Goal: Understand process/instructions: Learn how to perform a task or action

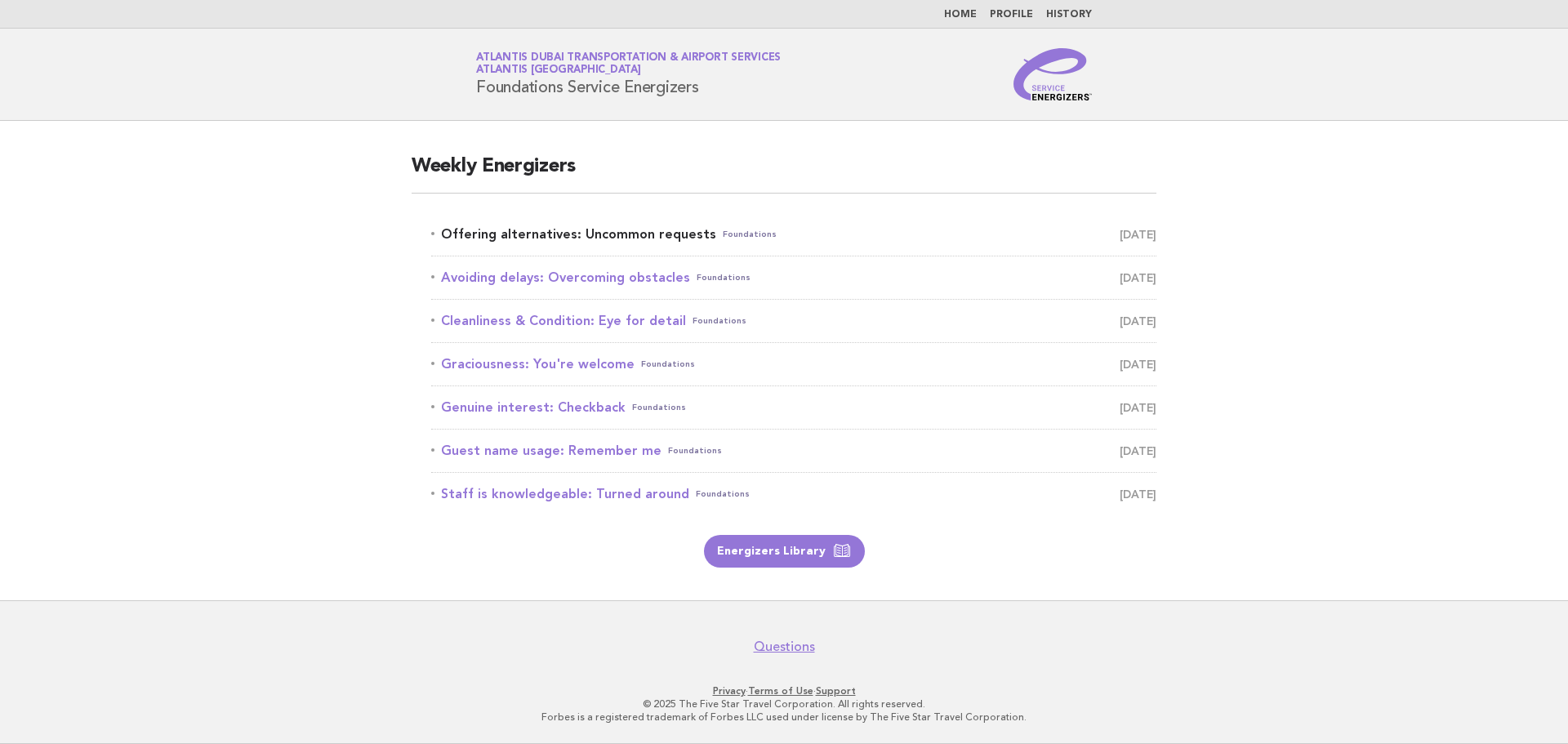
click at [611, 230] on link "Offering alternatives: Uncommon requests Foundations [DATE]" at bounding box center [794, 235] width 725 height 23
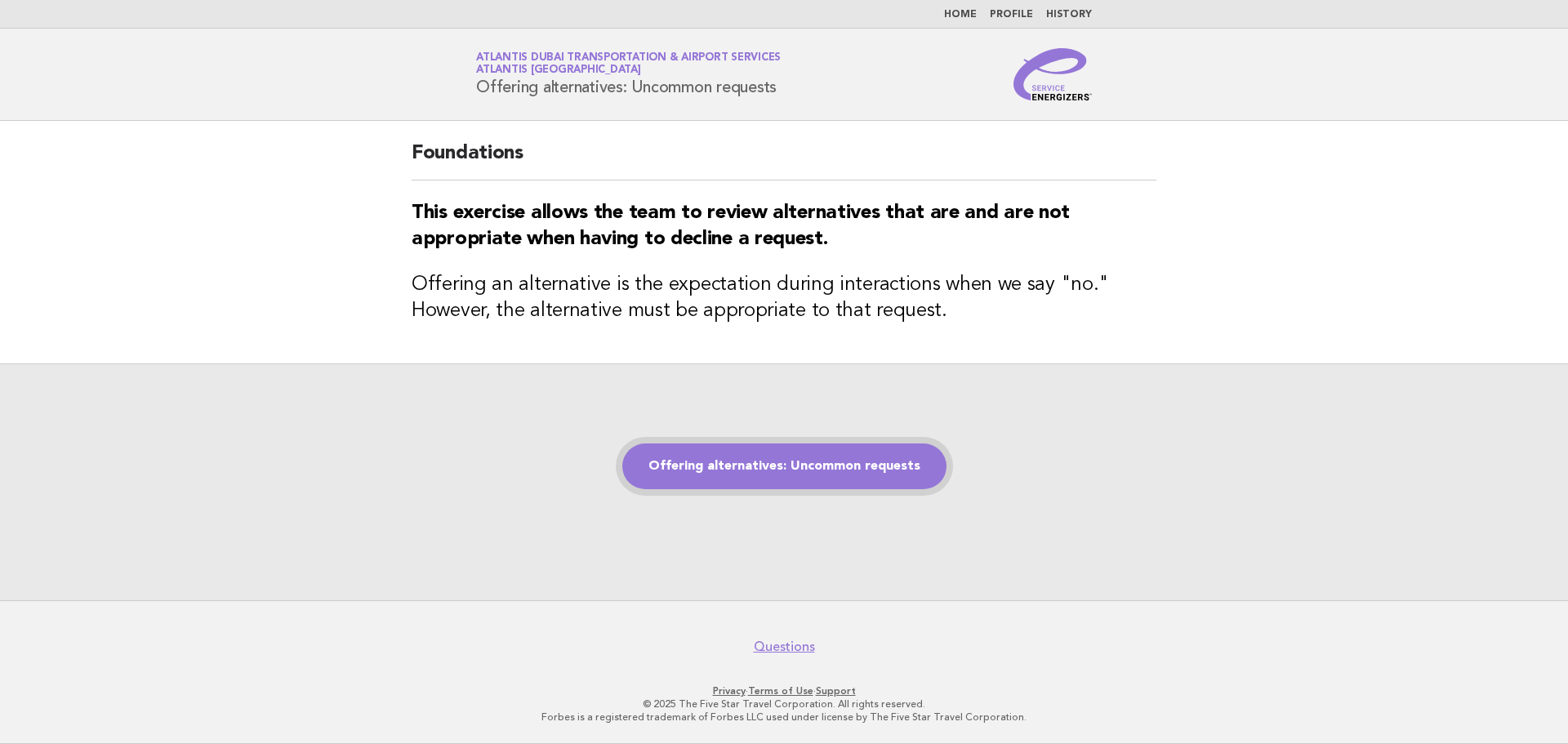
click at [696, 472] on link "Offering alternatives: Uncommon requests" at bounding box center [784, 466] width 325 height 46
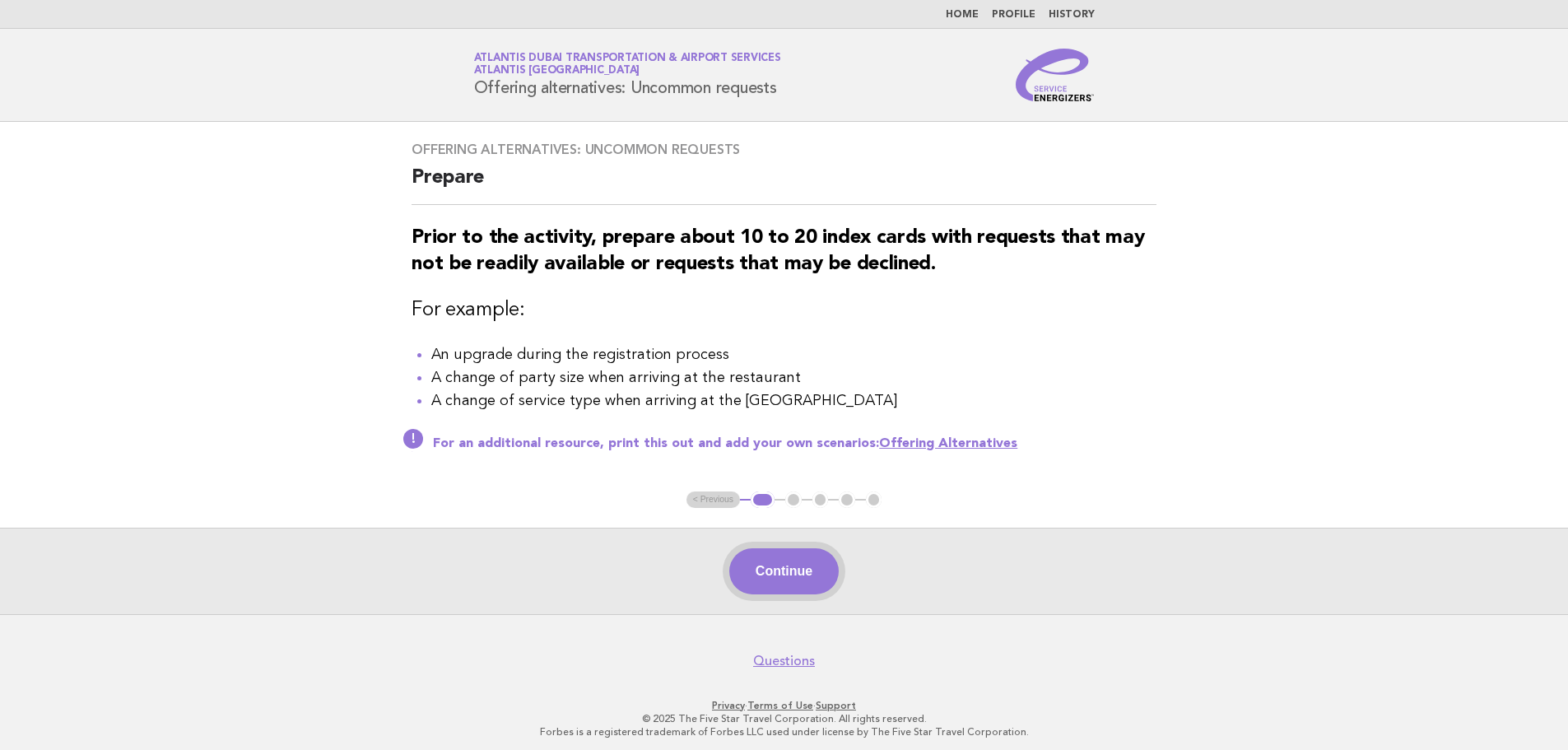
click at [787, 575] on button "Continue" at bounding box center [784, 571] width 110 height 46
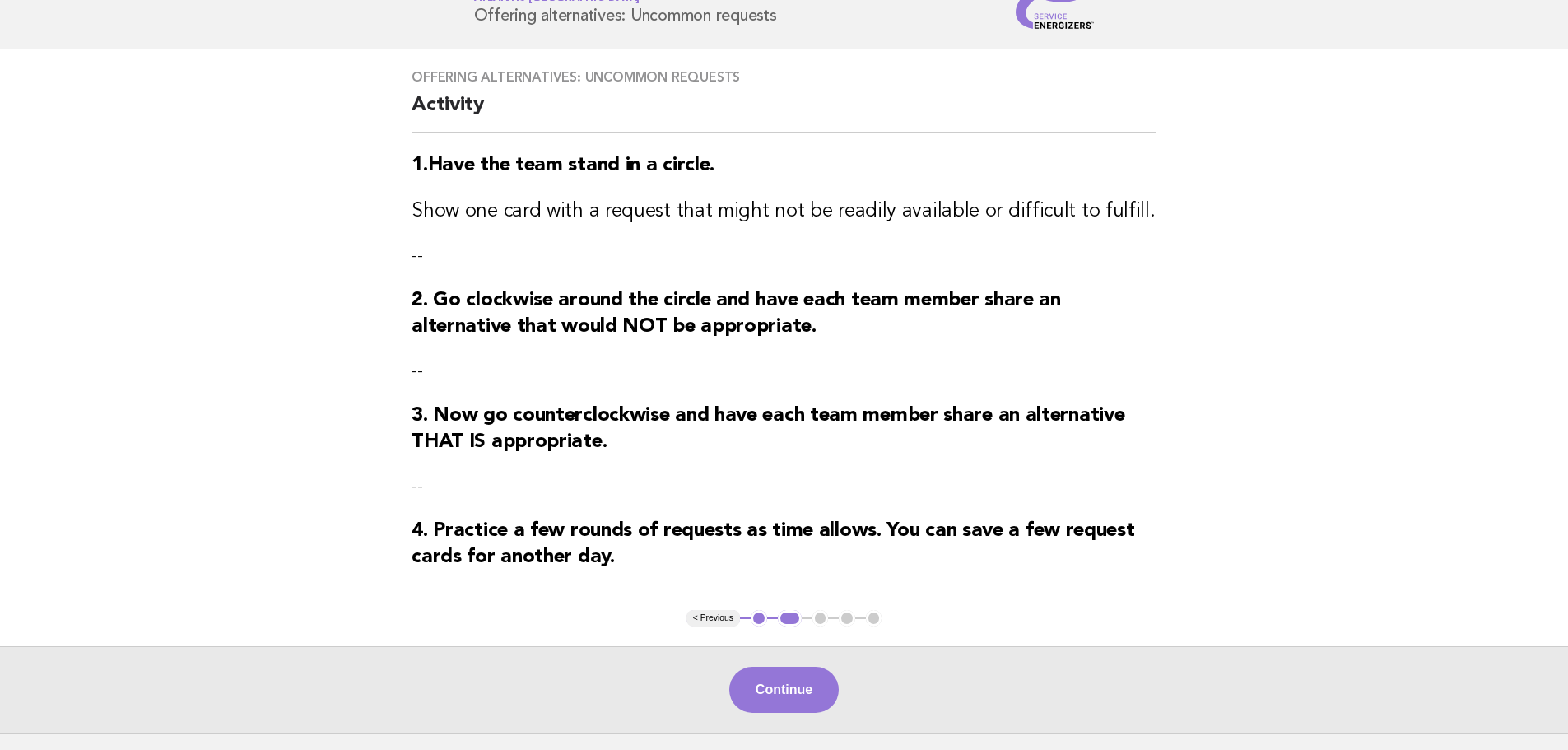
scroll to position [110, 0]
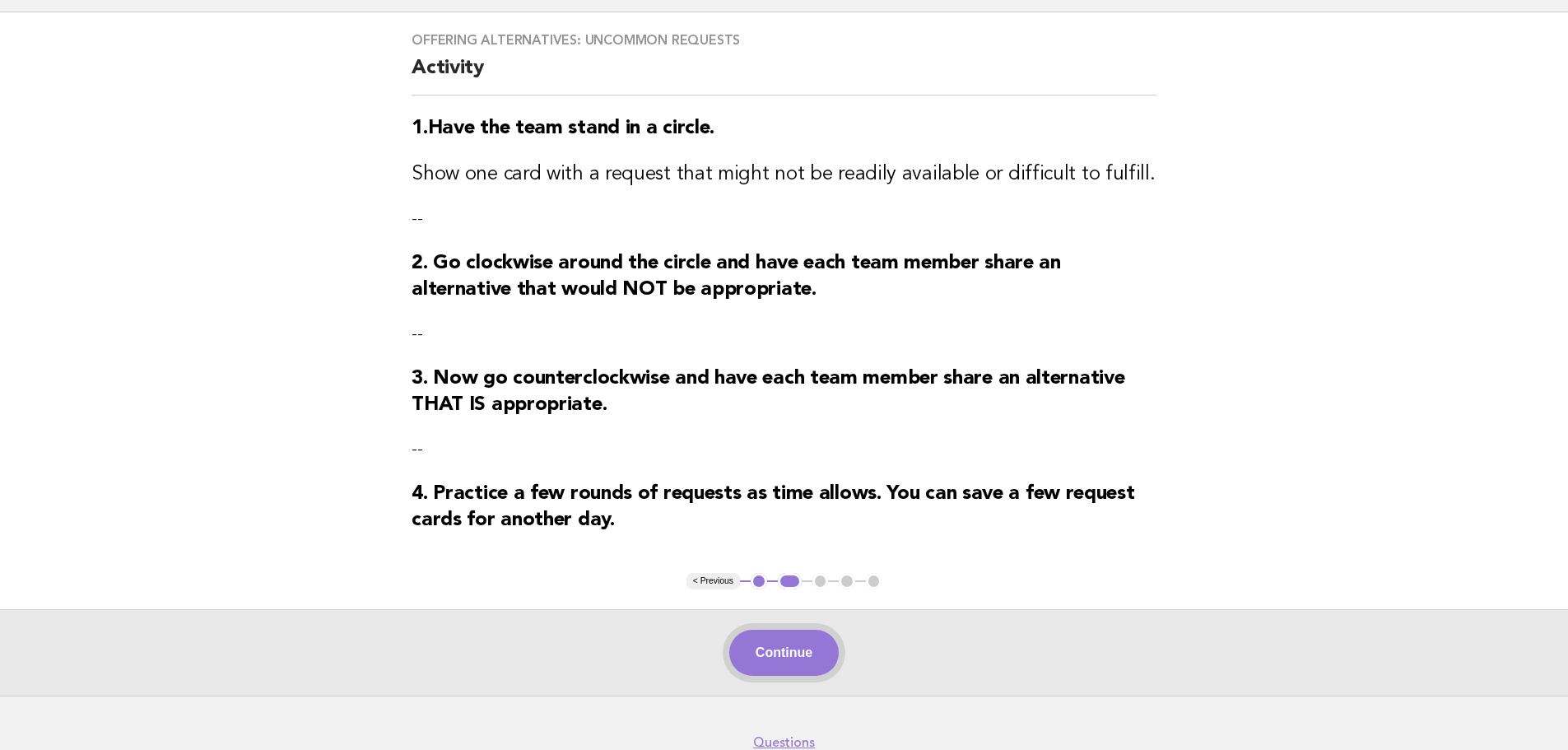
click at [783, 669] on button "Continue" at bounding box center [784, 653] width 110 height 46
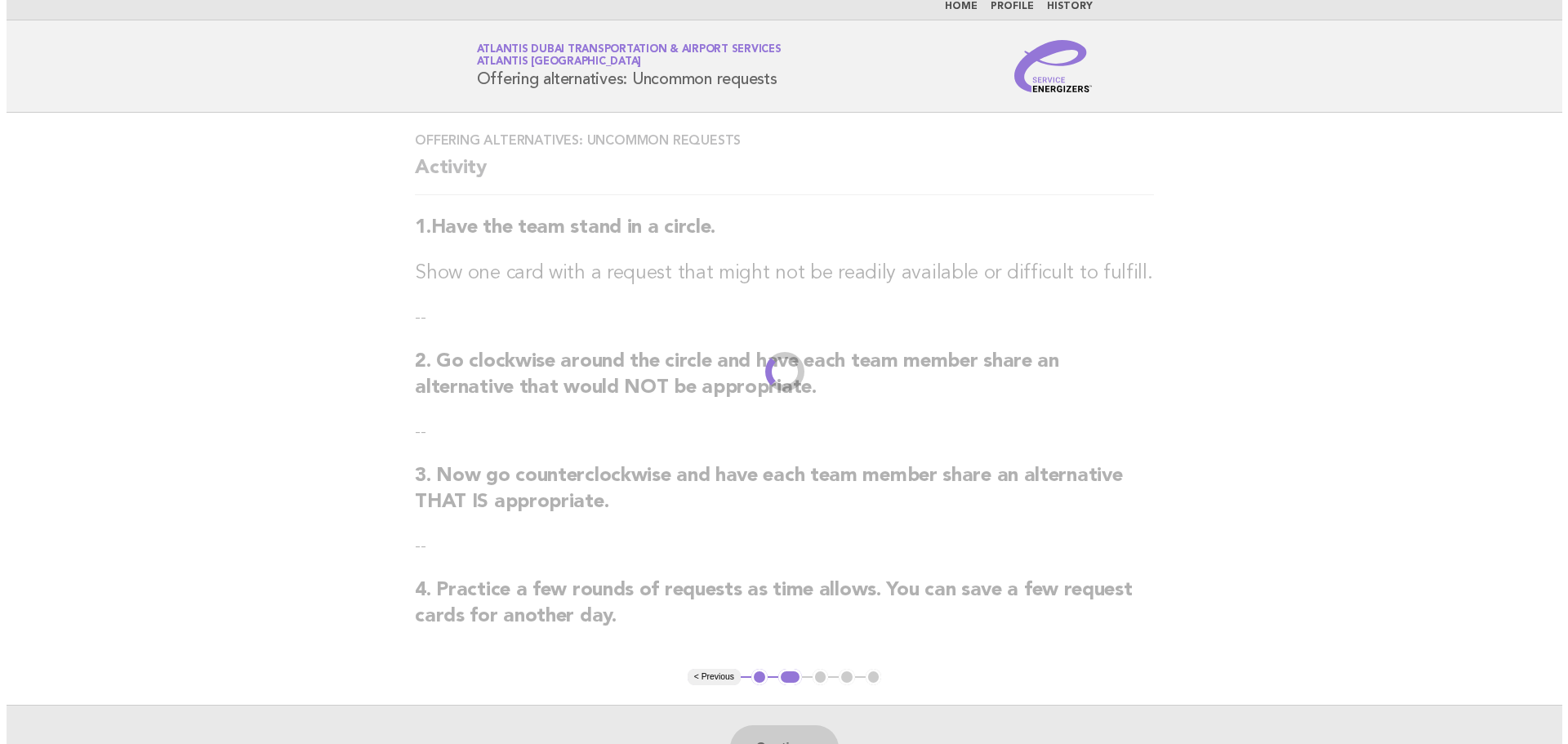
scroll to position [0, 0]
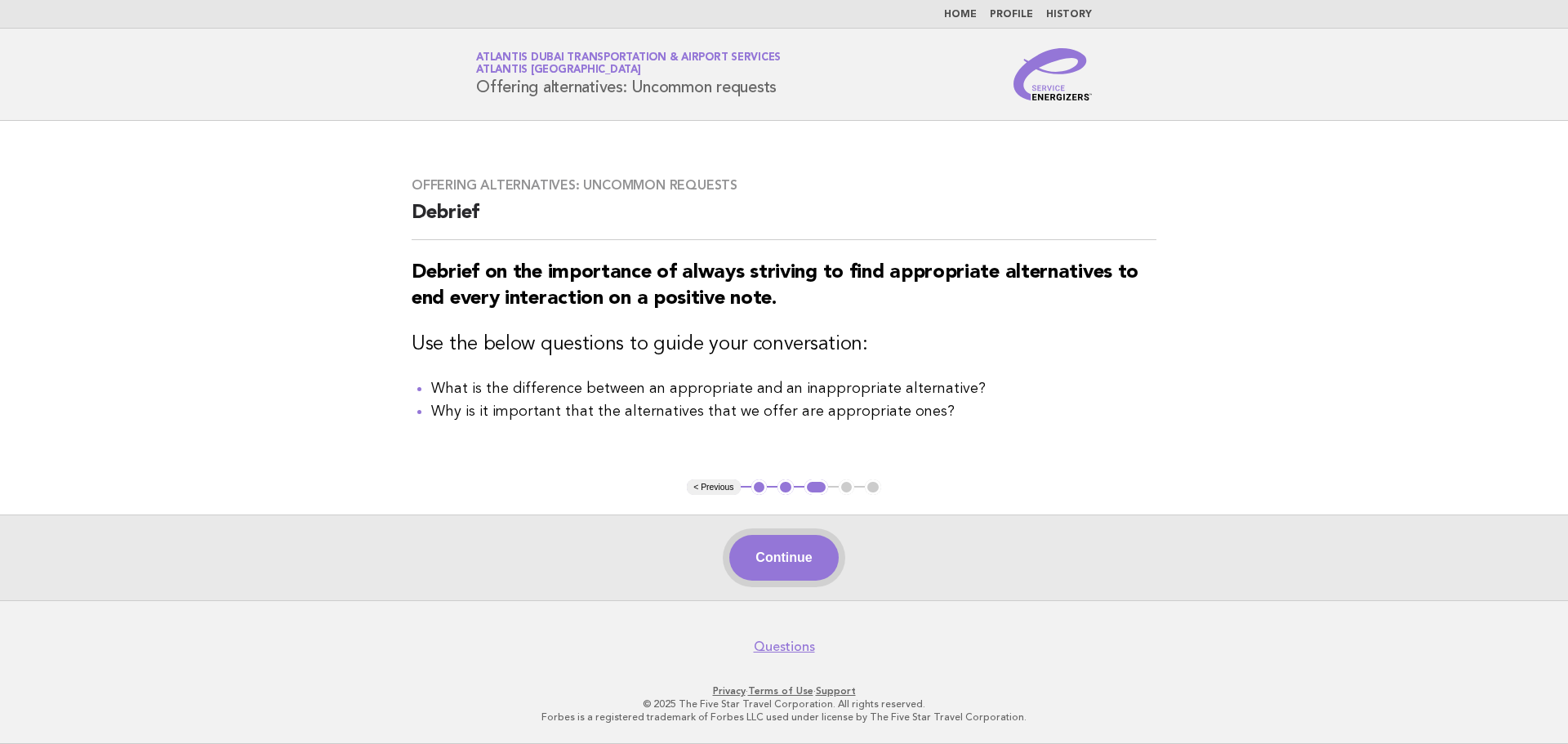
click at [787, 556] on button "Continue" at bounding box center [784, 557] width 109 height 46
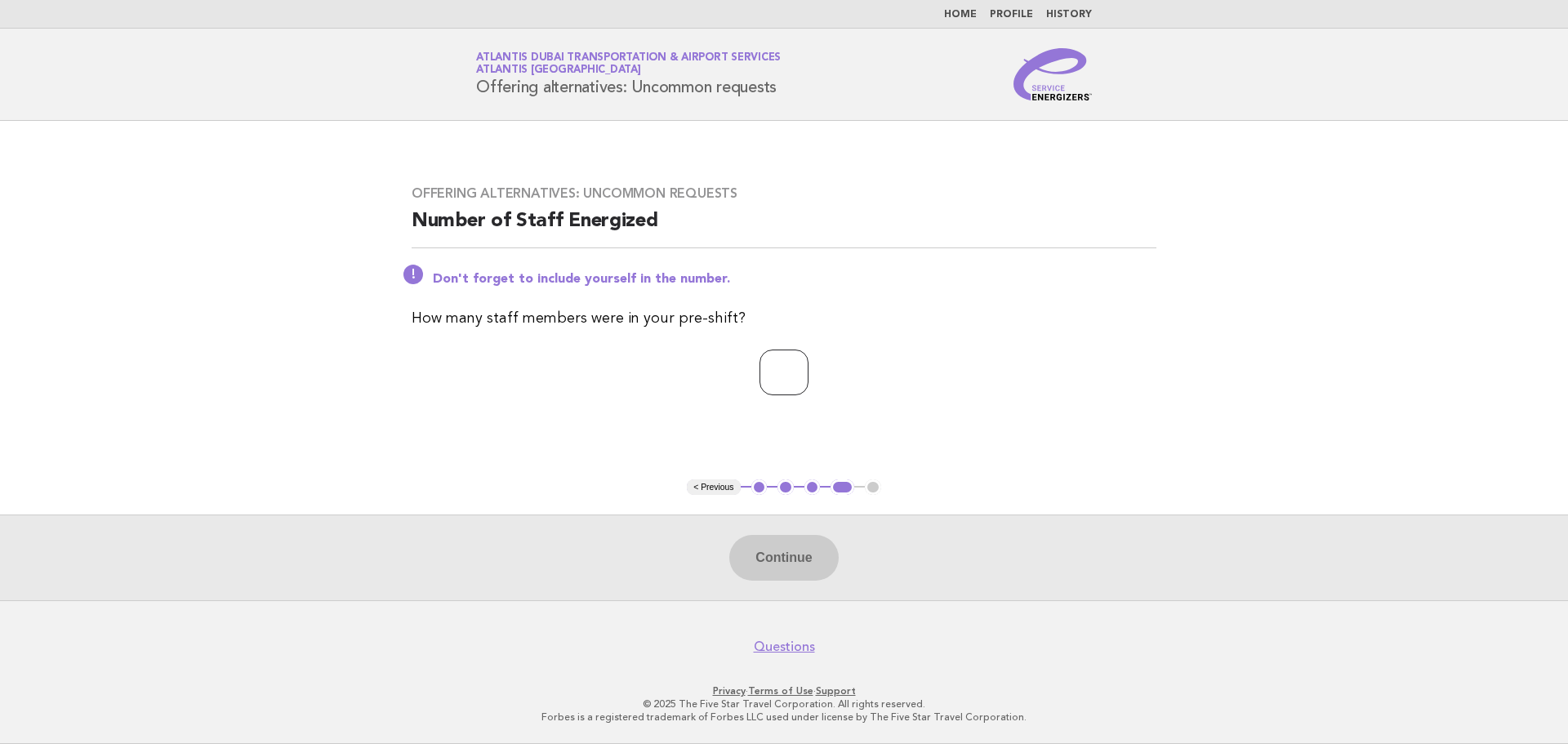
click at [775, 371] on input "number" at bounding box center [784, 372] width 49 height 46
